Goal: Information Seeking & Learning: Find contact information

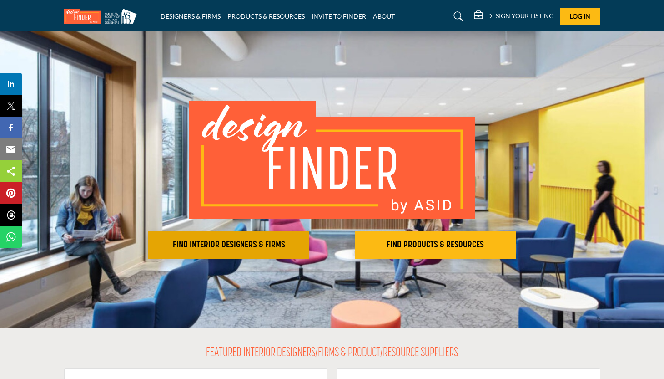
click at [262, 253] on button "FIND INTERIOR DESIGNERS & FIRMS" at bounding box center [228, 244] width 161 height 27
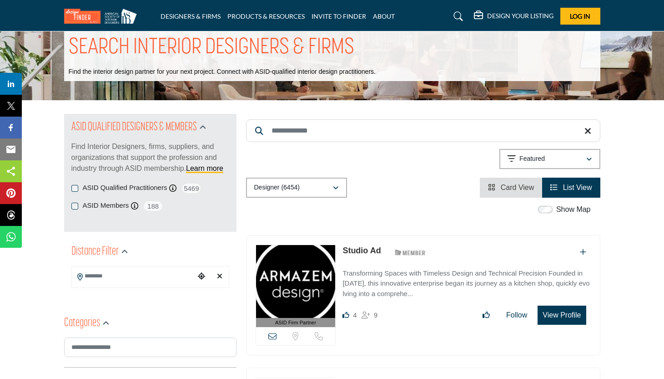
scroll to position [22, 0]
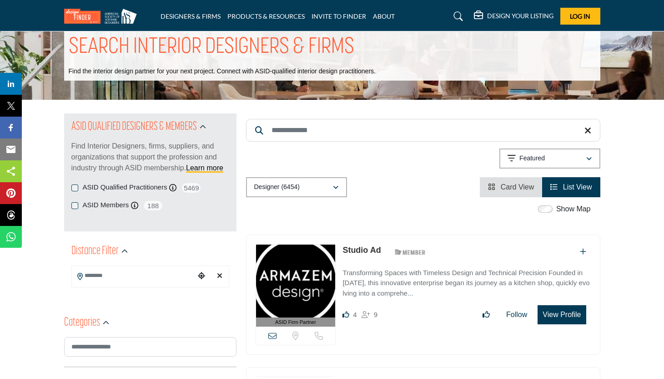
click at [358, 126] on input "Search Keyword" at bounding box center [423, 130] width 355 height 23
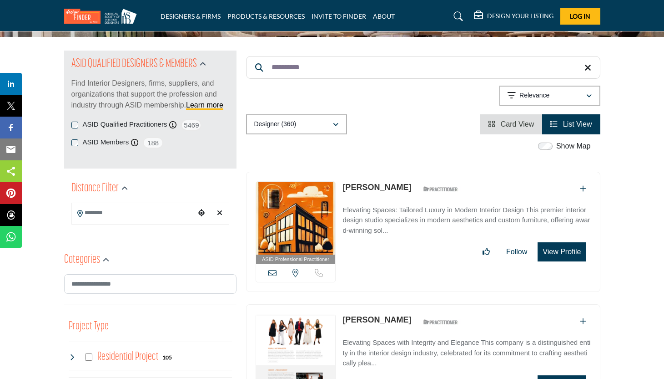
scroll to position [75, 0]
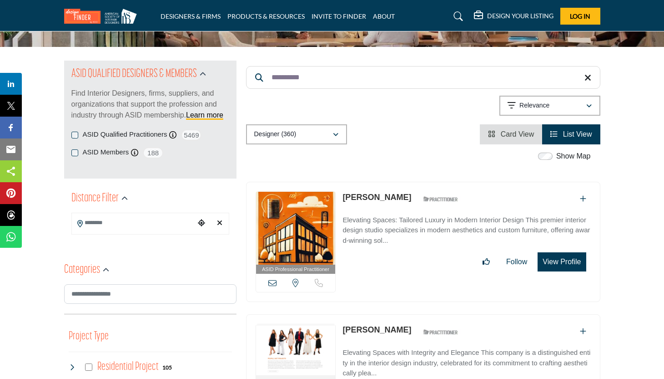
type input "**********"
click at [590, 76] on icon at bounding box center [588, 77] width 7 height 9
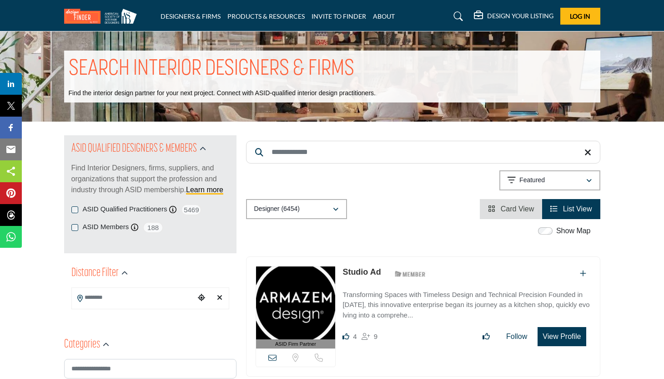
click at [205, 299] on icon "Choose your current location" at bounding box center [201, 297] width 7 height 7
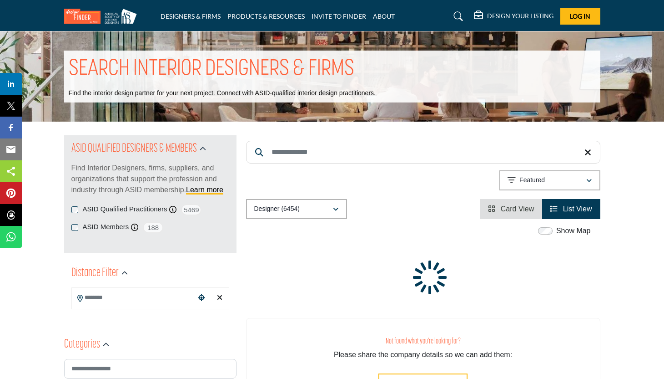
click at [105, 292] on input "Search Location" at bounding box center [133, 298] width 123 height 18
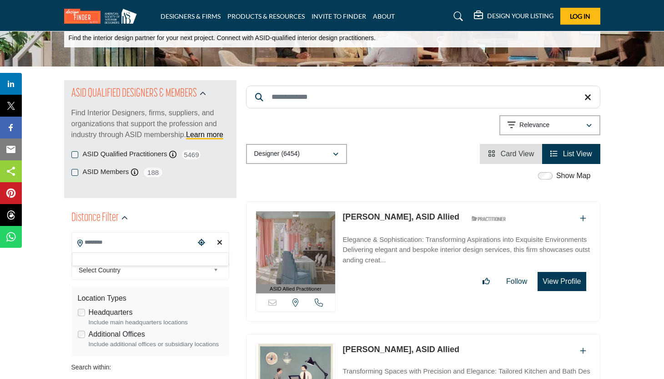
scroll to position [81, 0]
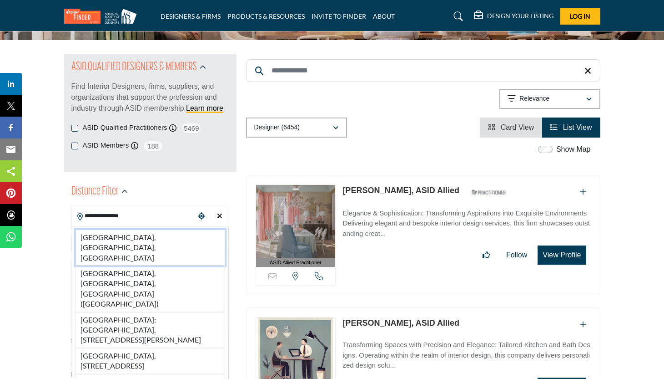
click at [127, 235] on li "[GEOGRAPHIC_DATA], [GEOGRAPHIC_DATA], [GEOGRAPHIC_DATA]" at bounding box center [151, 247] width 150 height 36
type input "**********"
type input "***"
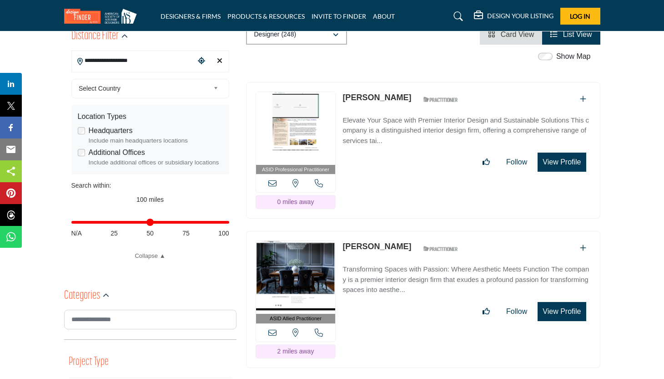
scroll to position [250, 0]
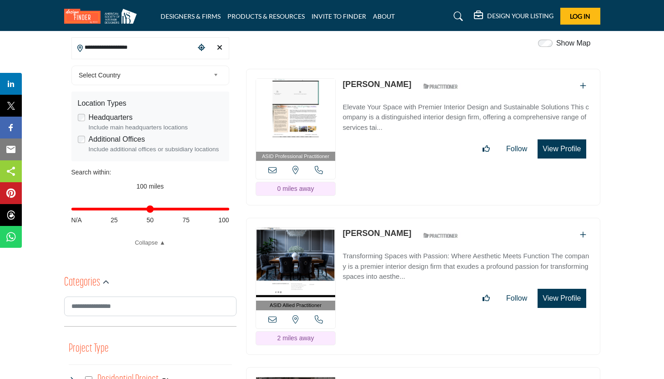
click at [308, 79] on img at bounding box center [296, 115] width 80 height 73
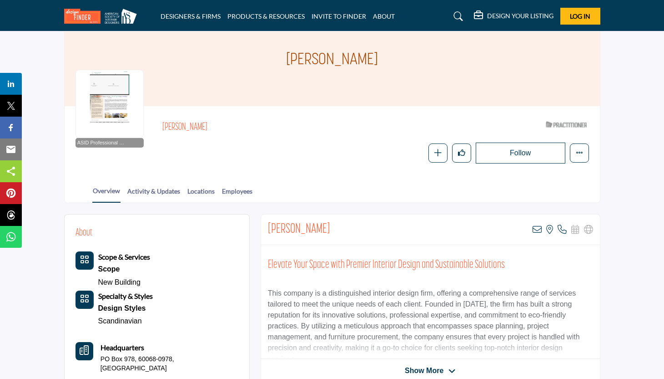
scroll to position [44, 0]
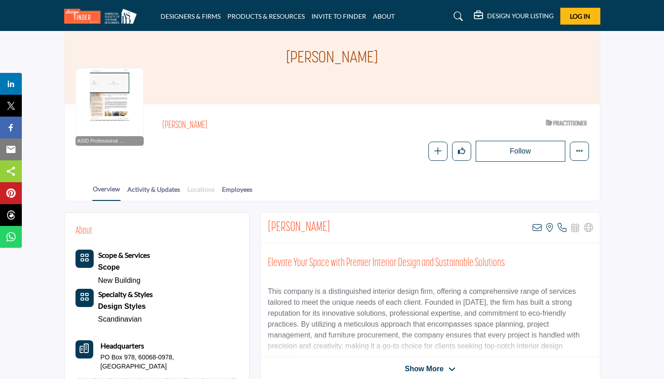
click at [204, 188] on link "Locations" at bounding box center [201, 192] width 28 height 16
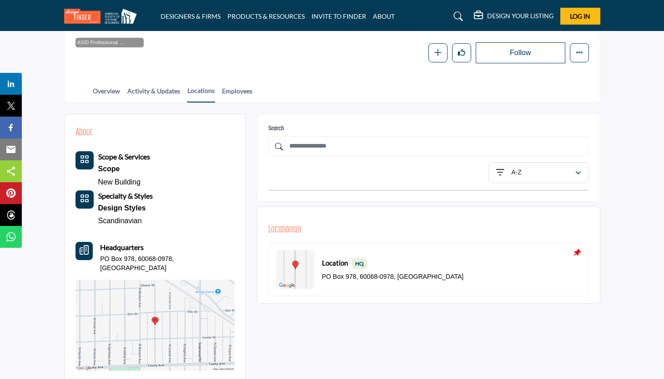
scroll to position [142, 0]
click at [242, 91] on link "Employees" at bounding box center [237, 94] width 31 height 16
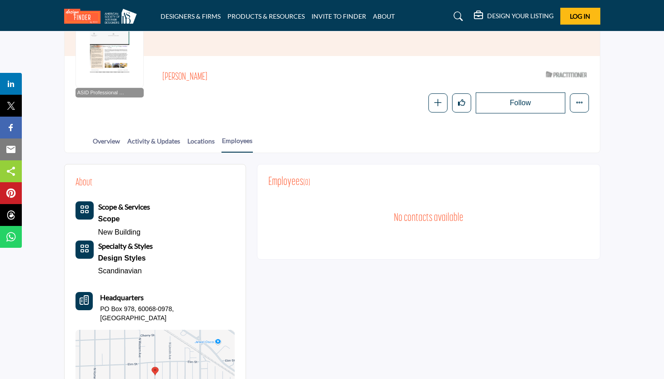
scroll to position [83, 0]
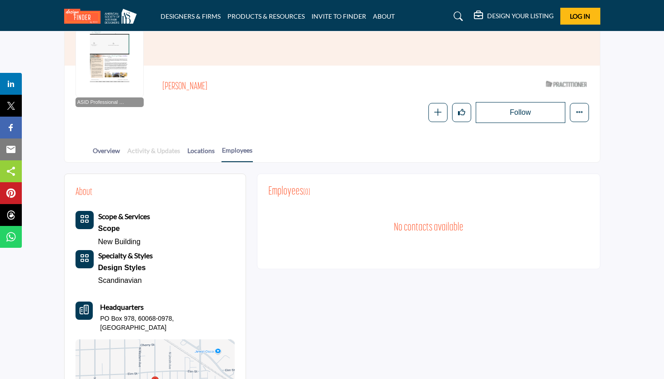
click at [158, 148] on link "Activity & Updates" at bounding box center [154, 154] width 54 height 16
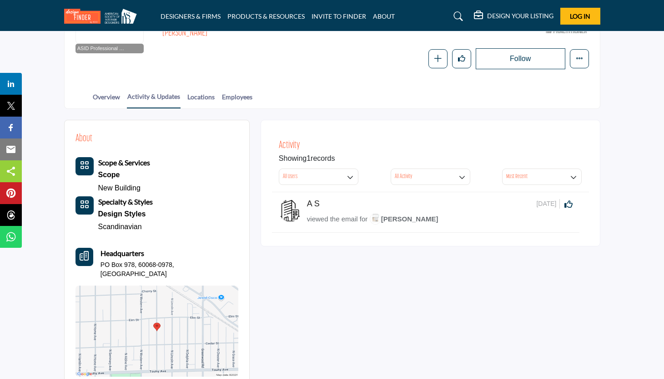
scroll to position [129, 0]
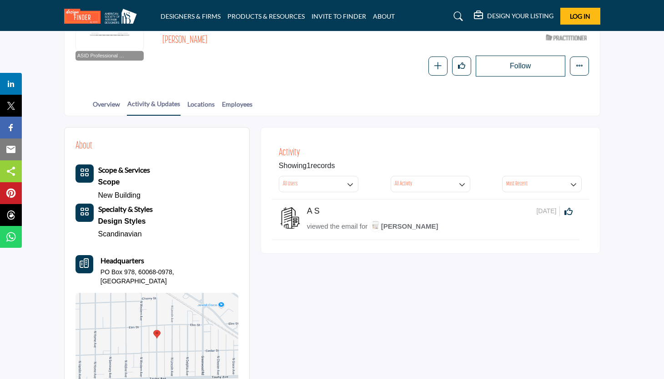
click at [387, 223] on span "[PERSON_NAME]" at bounding box center [404, 226] width 69 height 8
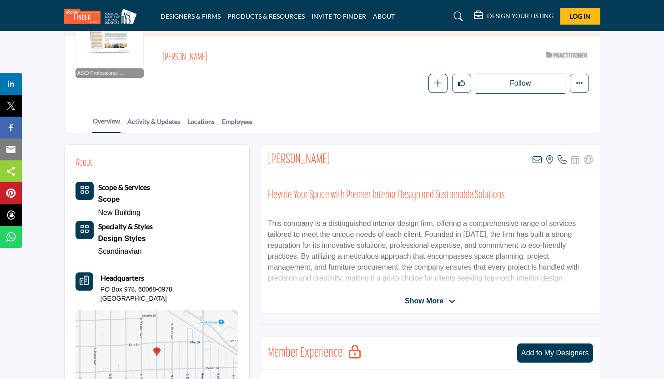
scroll to position [112, 0]
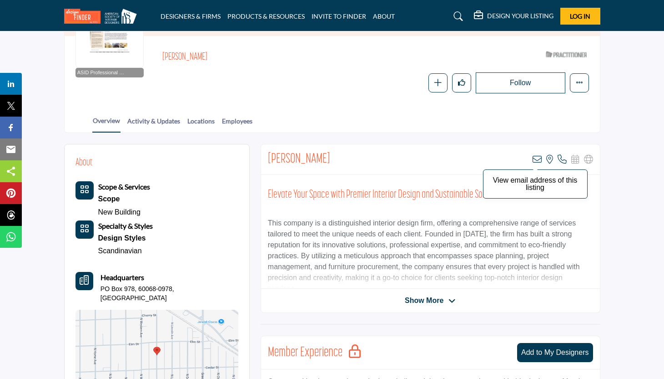
click at [536, 159] on icon at bounding box center [537, 159] width 9 height 9
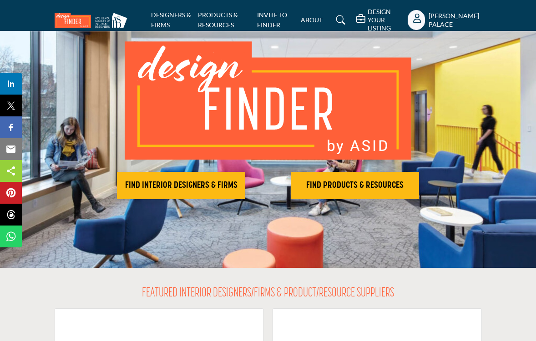
scroll to position [60, 0]
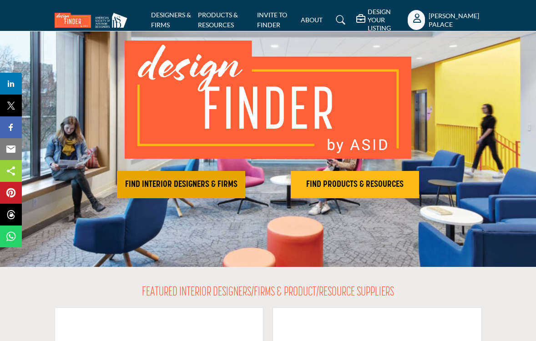
click at [213, 188] on h2 "FIND INTERIOR DESIGNERS & FIRMS" at bounding box center [181, 184] width 123 height 11
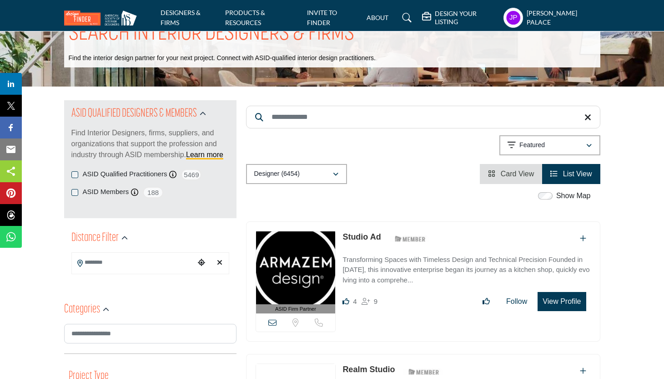
scroll to position [42, 0]
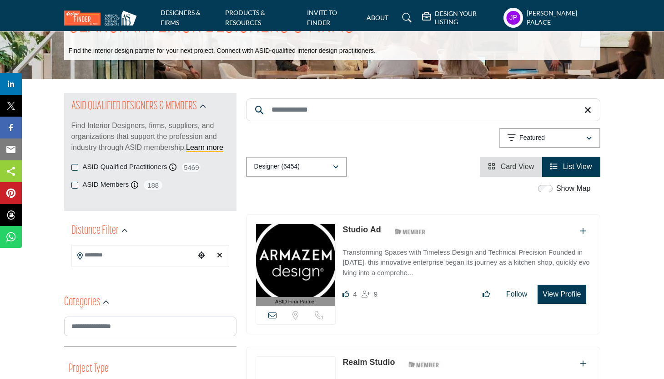
click at [139, 260] on input "Search Location" at bounding box center [133, 255] width 123 height 18
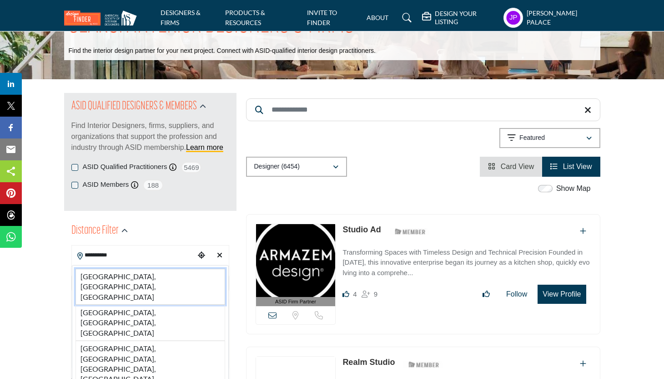
click at [127, 278] on li "Park Ridge, IL, USA" at bounding box center [151, 286] width 150 height 36
type input "**********"
type input "***"
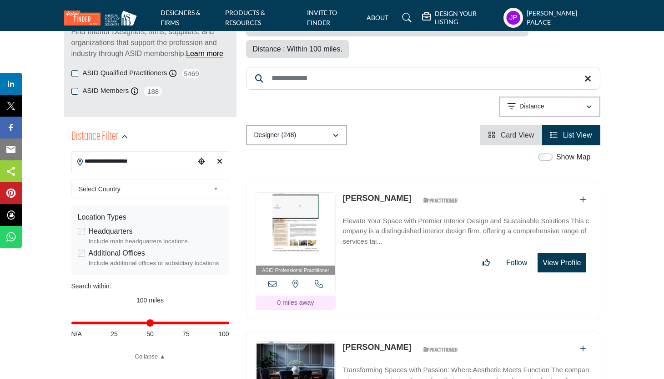
scroll to position [147, 0]
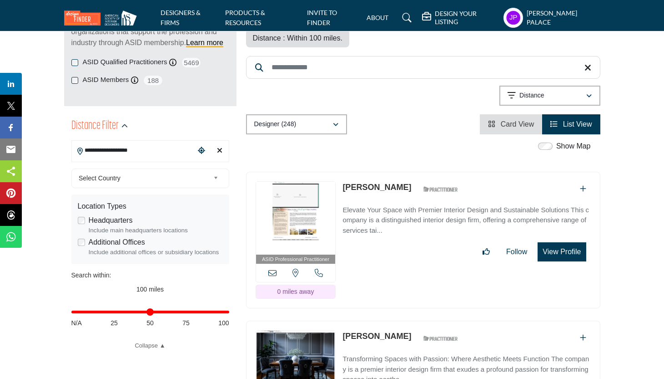
click at [299, 192] on img at bounding box center [296, 218] width 80 height 73
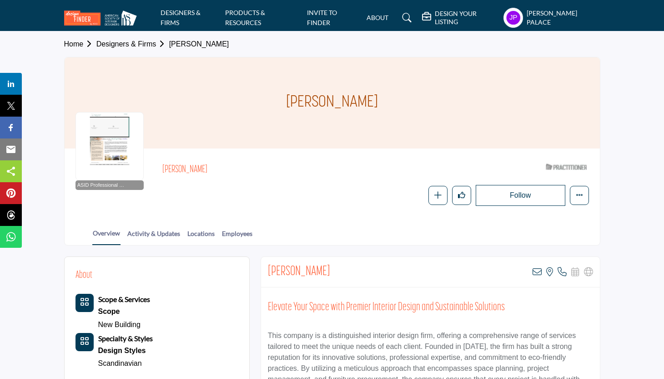
click at [101, 148] on div at bounding box center [110, 146] width 68 height 68
click at [117, 165] on div at bounding box center [110, 146] width 68 height 68
click at [116, 174] on div at bounding box center [110, 146] width 68 height 68
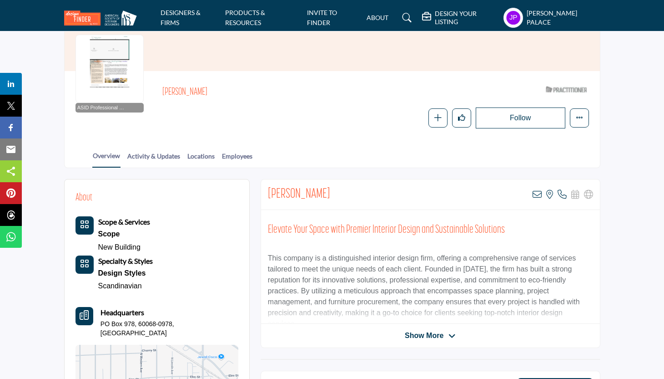
scroll to position [84, 0]
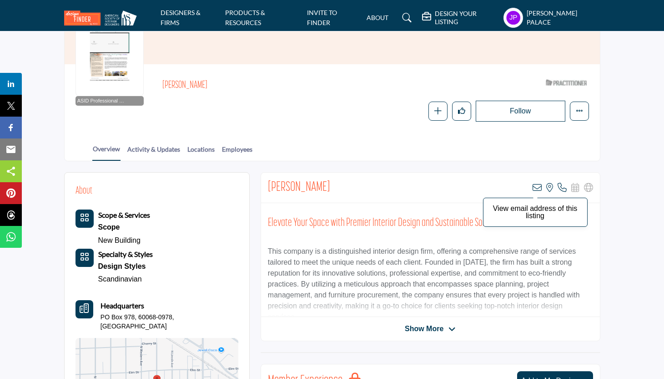
click at [538, 189] on icon at bounding box center [537, 187] width 9 height 9
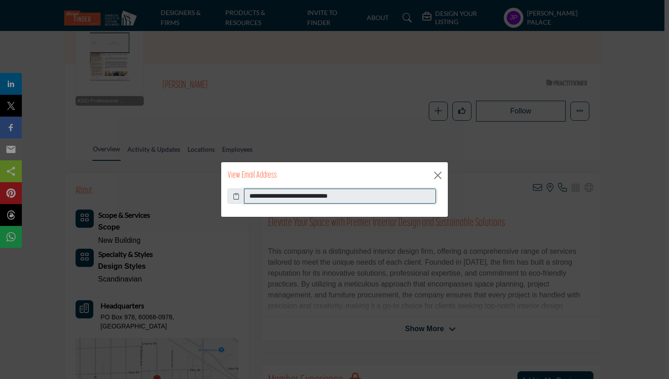
drag, startPoint x: 358, startPoint y: 197, endPoint x: 250, endPoint y: 198, distance: 107.4
click at [250, 198] on input "**********" at bounding box center [340, 195] width 192 height 15
click at [437, 175] on button "Close" at bounding box center [438, 175] width 14 height 14
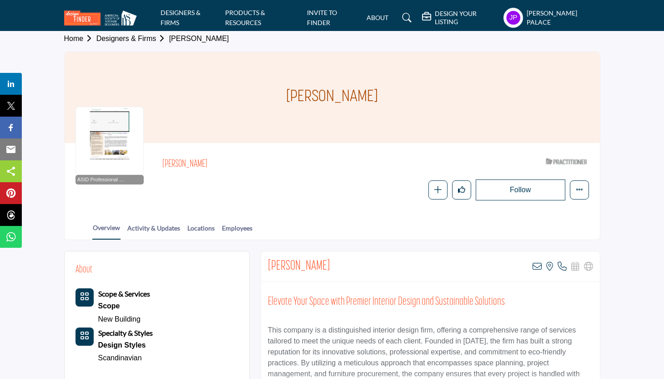
scroll to position [0, 0]
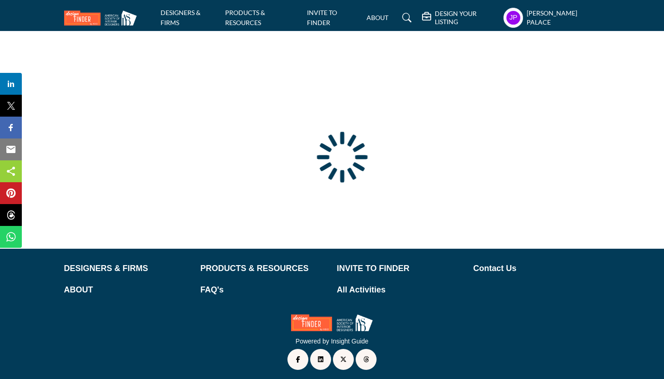
type input "**********"
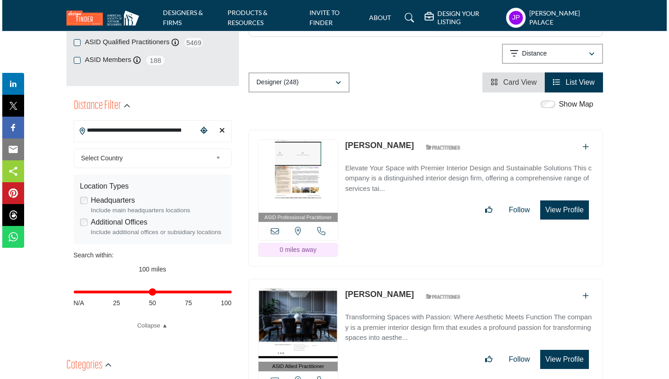
scroll to position [211, 0]
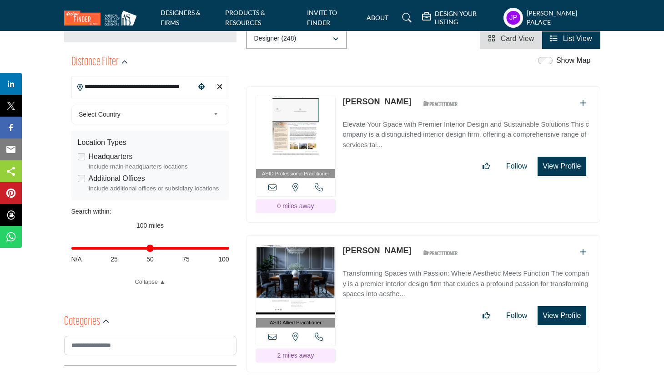
click at [553, 310] on button "View Profile" at bounding box center [562, 315] width 48 height 19
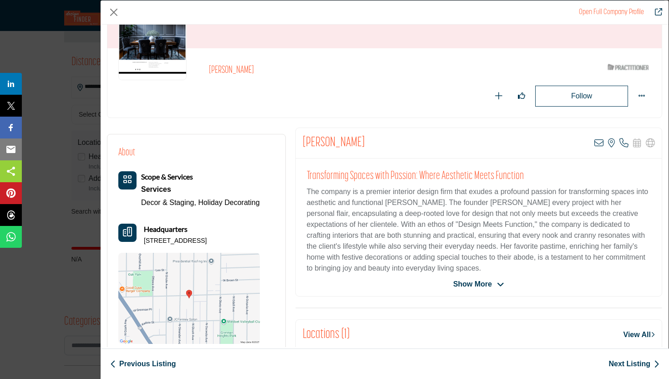
scroll to position [85, 0]
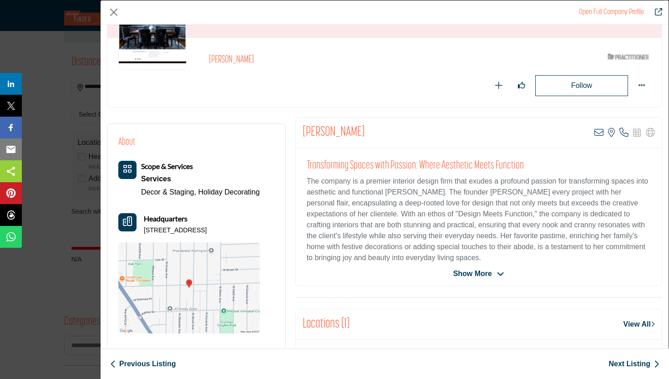
click at [482, 271] on span "Show More" at bounding box center [472, 273] width 39 height 11
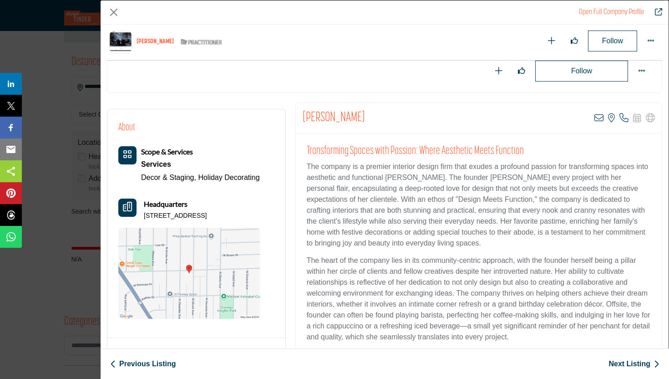
scroll to position [61, 0]
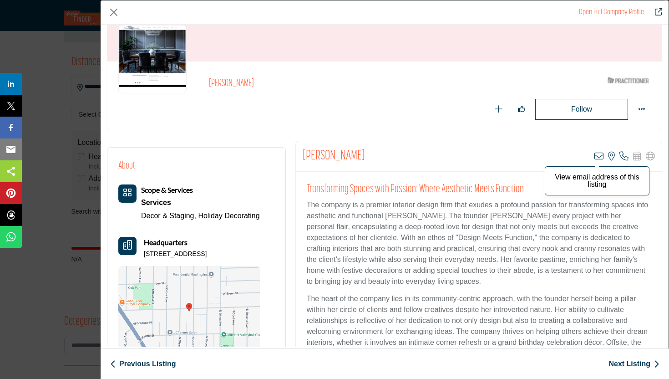
click at [594, 156] on icon "Company Data Modal" at bounding box center [598, 156] width 9 height 9
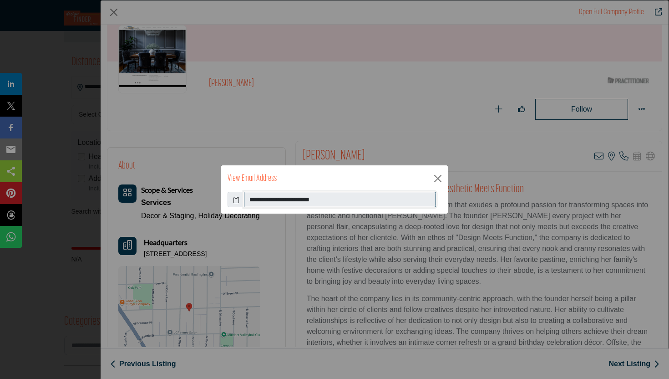
drag, startPoint x: 342, startPoint y: 200, endPoint x: 257, endPoint y: 186, distance: 86.6
click at [257, 186] on div "**********" at bounding box center [335, 189] width 228 height 49
click at [438, 176] on button "Close" at bounding box center [438, 179] width 14 height 14
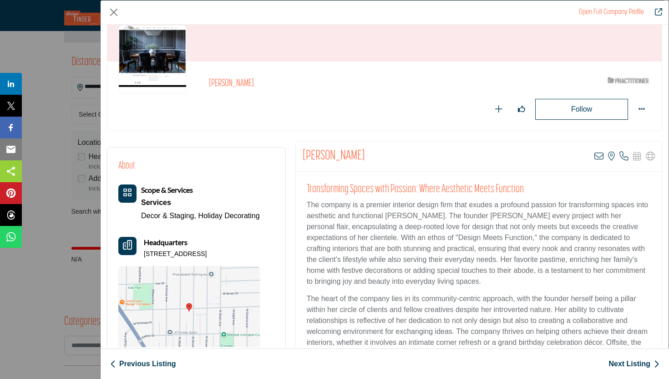
click at [134, 61] on img "Company Data Modal" at bounding box center [152, 59] width 68 height 68
click at [151, 55] on img "Company Data Modal" at bounding box center [152, 59] width 68 height 68
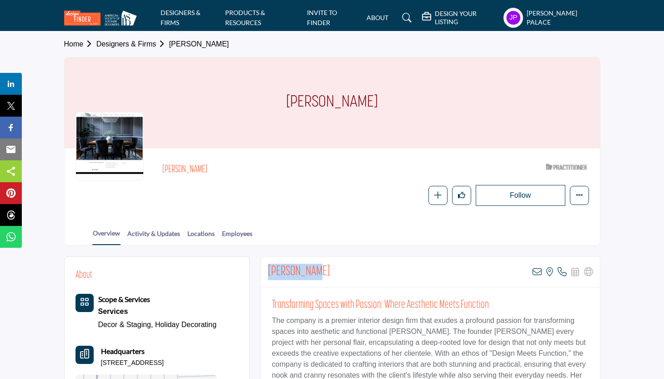
drag, startPoint x: 318, startPoint y: 270, endPoint x: 266, endPoint y: 274, distance: 52.5
click at [266, 274] on div "[PERSON_NAME] View email address of this listing View the location of this list…" at bounding box center [430, 272] width 339 height 30
copy h2 "[PERSON_NAME]"
click at [588, 22] on h5 "[PERSON_NAME] Palace" at bounding box center [563, 18] width 73 height 18
